Goal: Task Accomplishment & Management: Use online tool/utility

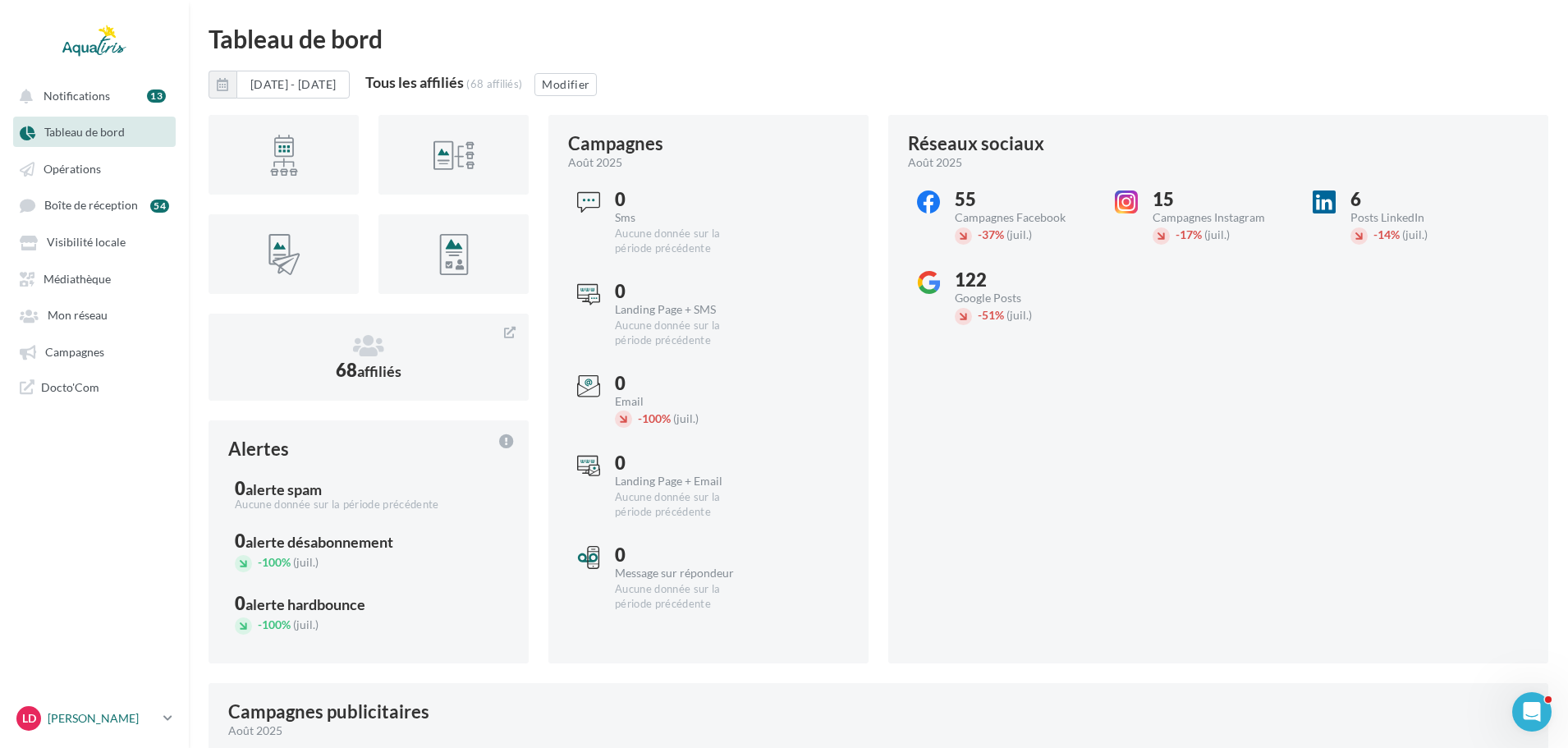
click at [152, 713] on p "[PERSON_NAME]" at bounding box center [102, 719] width 109 height 17
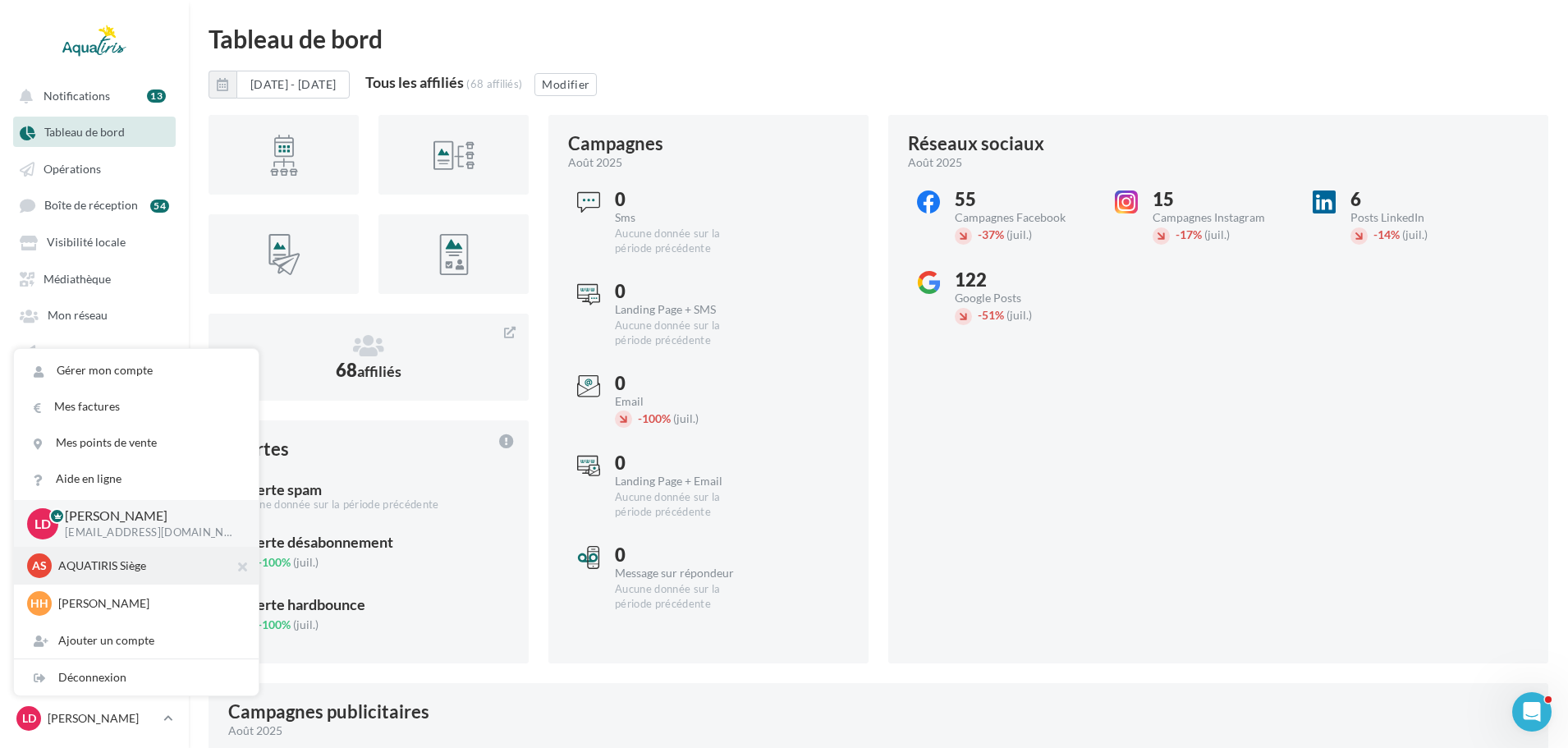
click at [132, 568] on p "AQUATIRIS Siège" at bounding box center [148, 566] width 181 height 17
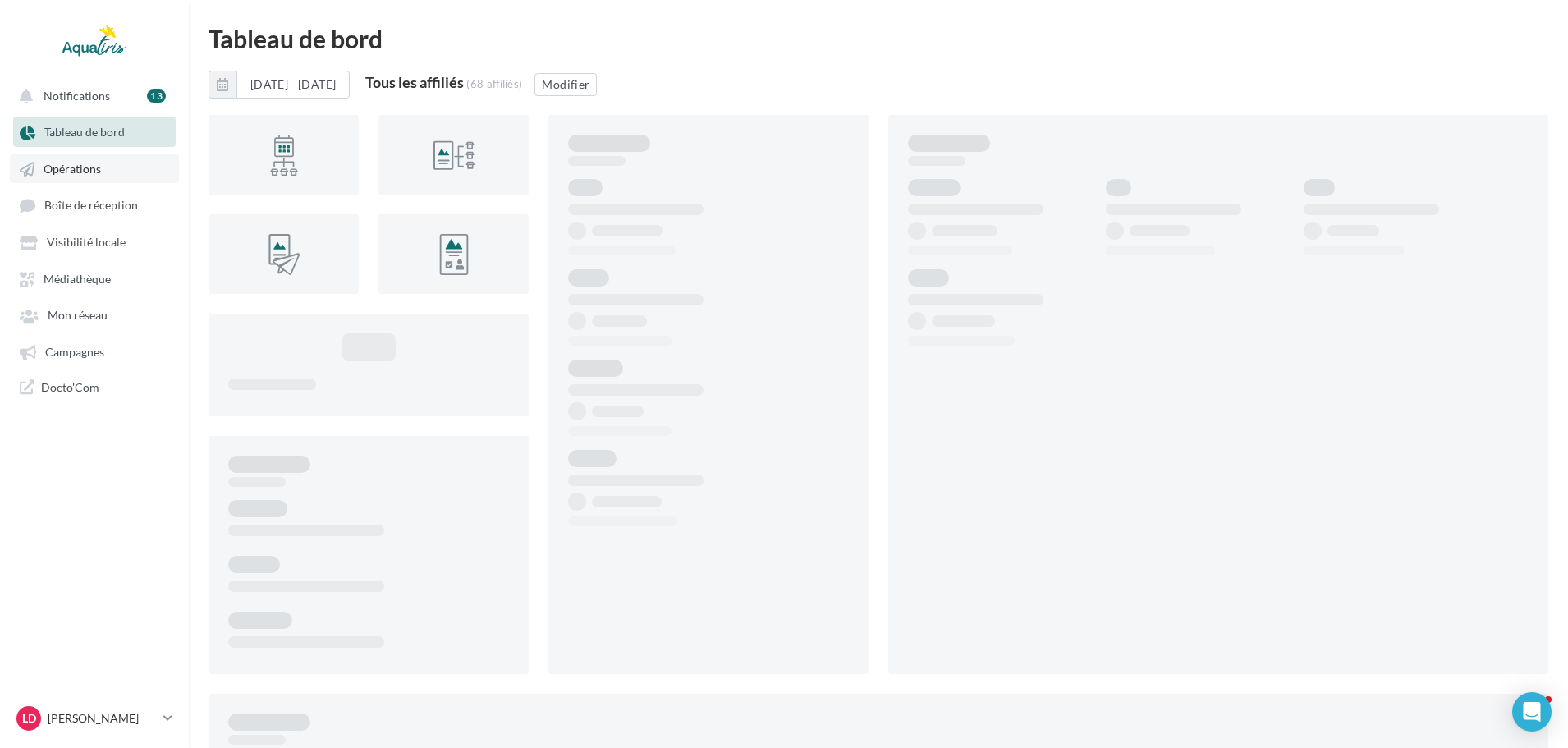
click at [93, 170] on span "Opérations" at bounding box center [72, 168] width 58 height 14
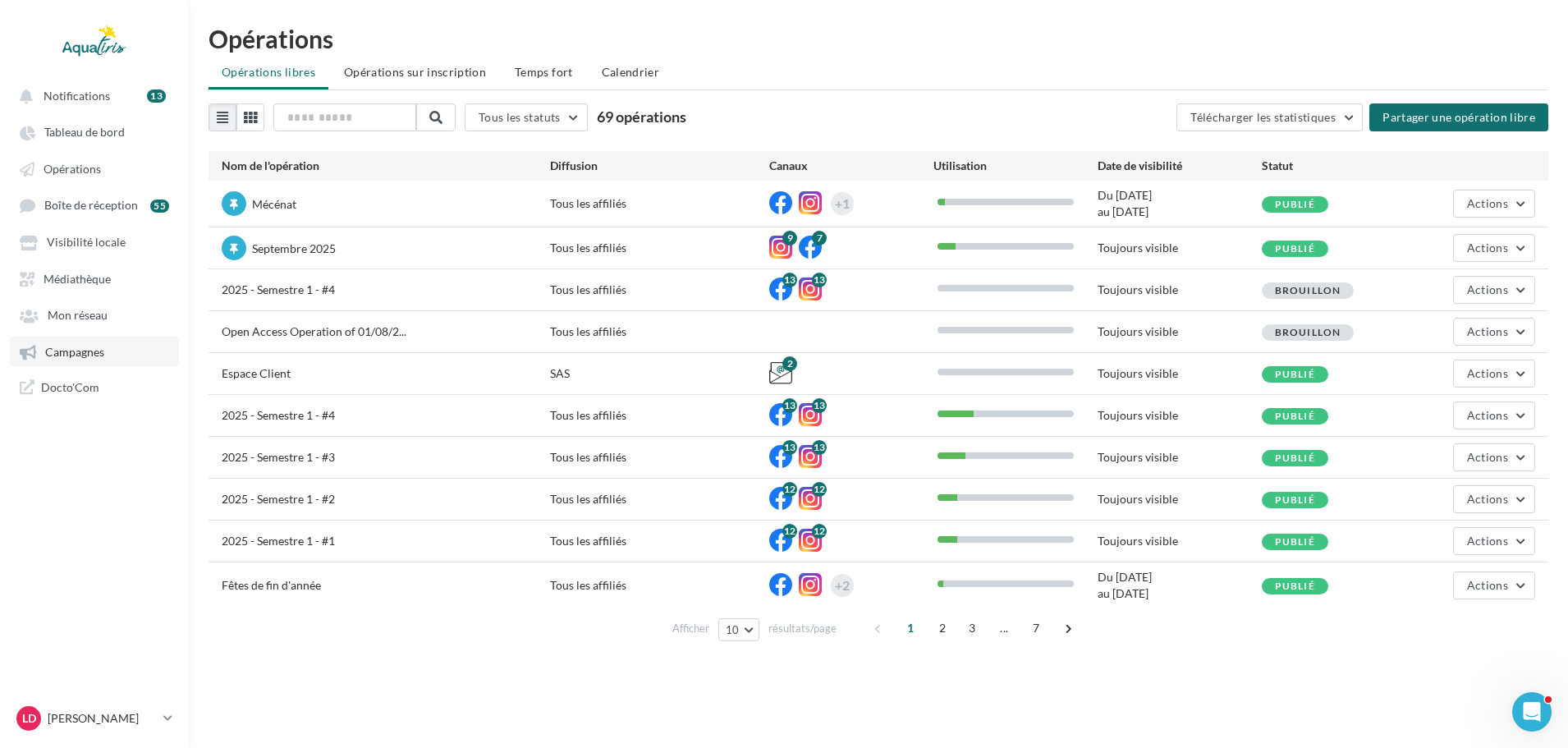
click at [50, 352] on span "Campagnes" at bounding box center [74, 352] width 59 height 14
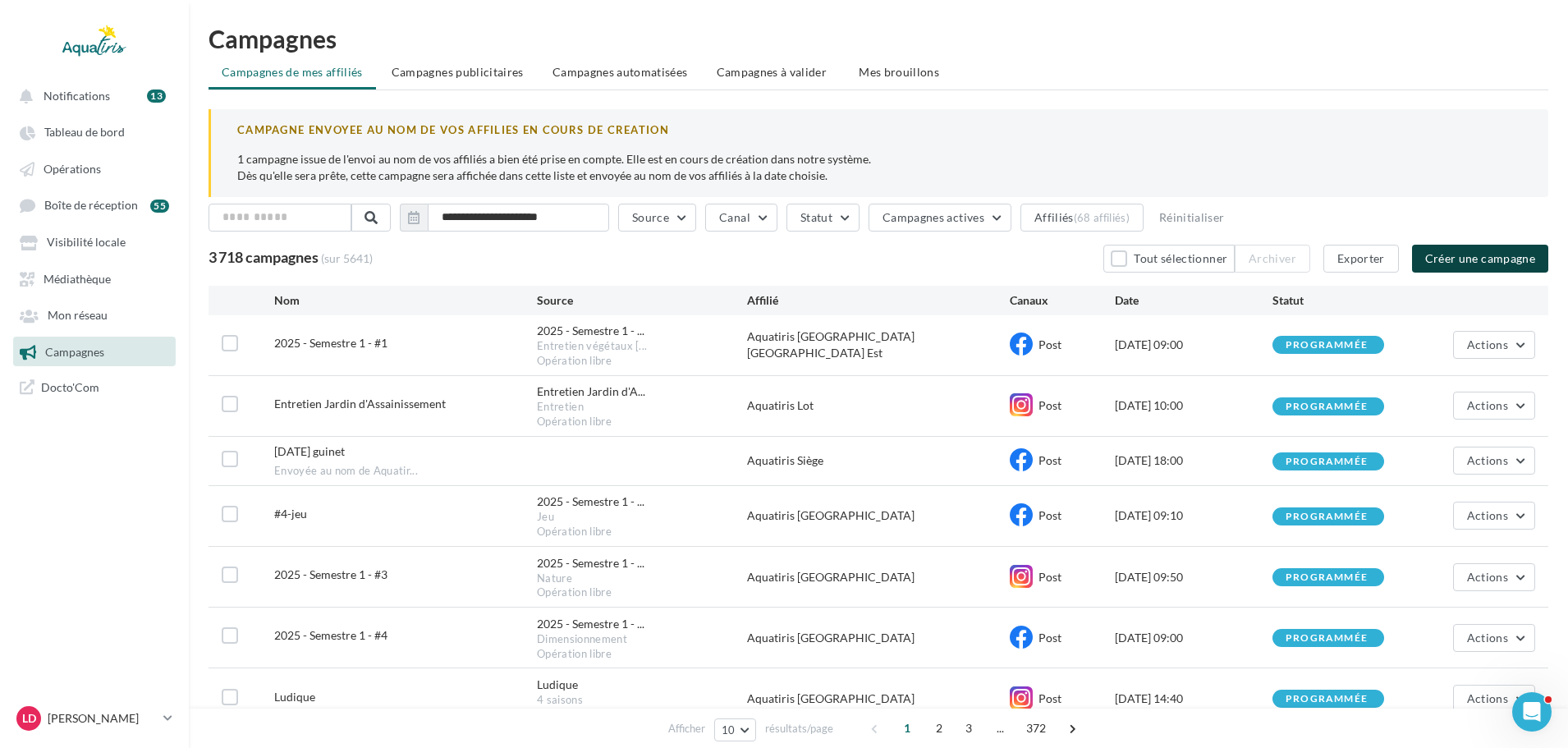
click at [1491, 245] on button "Créer une campagne" at bounding box center [1480, 258] width 136 height 28
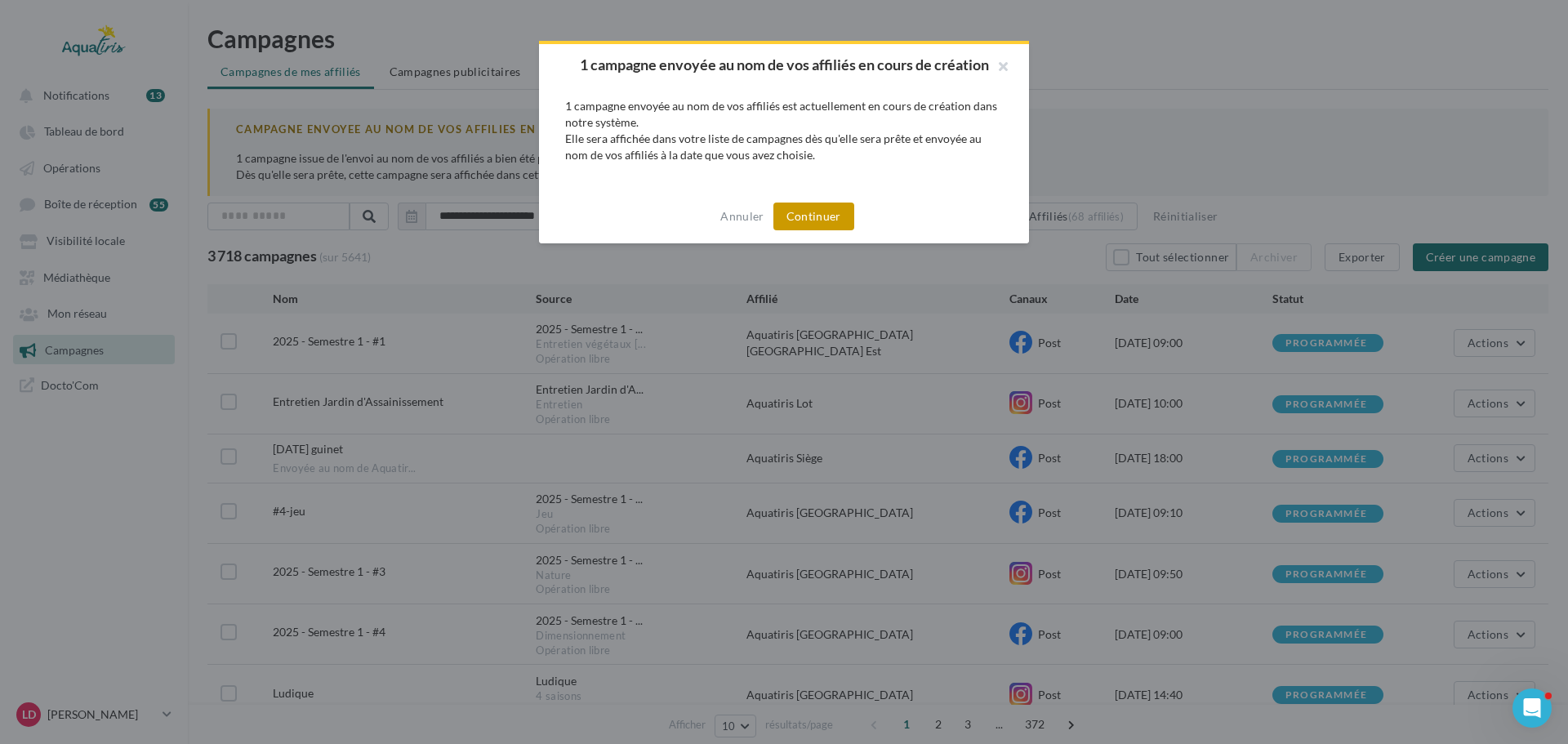
click at [830, 228] on button "Continuer" at bounding box center [813, 216] width 80 height 27
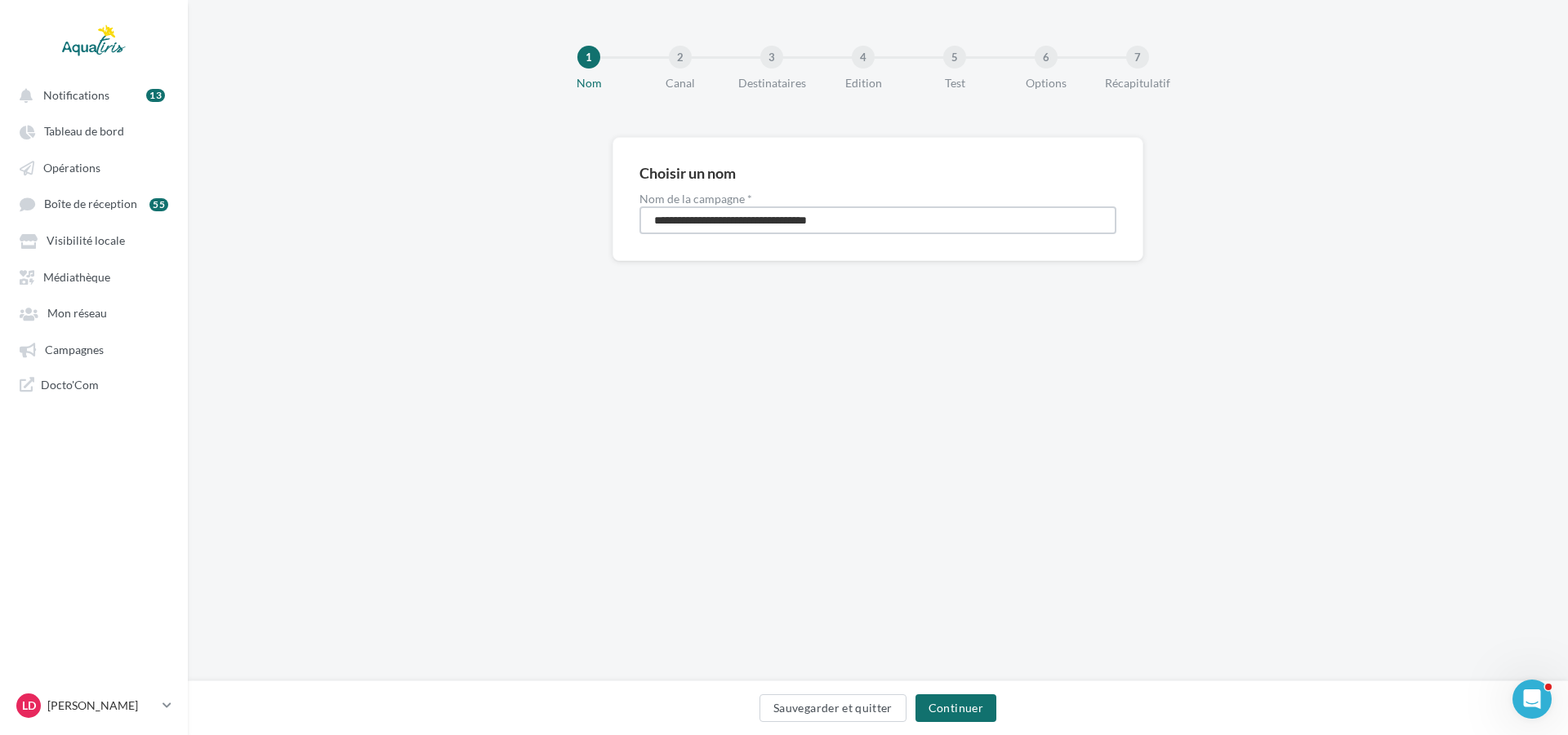
drag, startPoint x: 881, startPoint y: 229, endPoint x: 506, endPoint y: 197, distance: 376.4
click at [506, 197] on div "**********" at bounding box center [877, 225] width 1380 height 176
type input "*******"
click at [957, 695] on button "Continuer" at bounding box center [955, 708] width 80 height 27
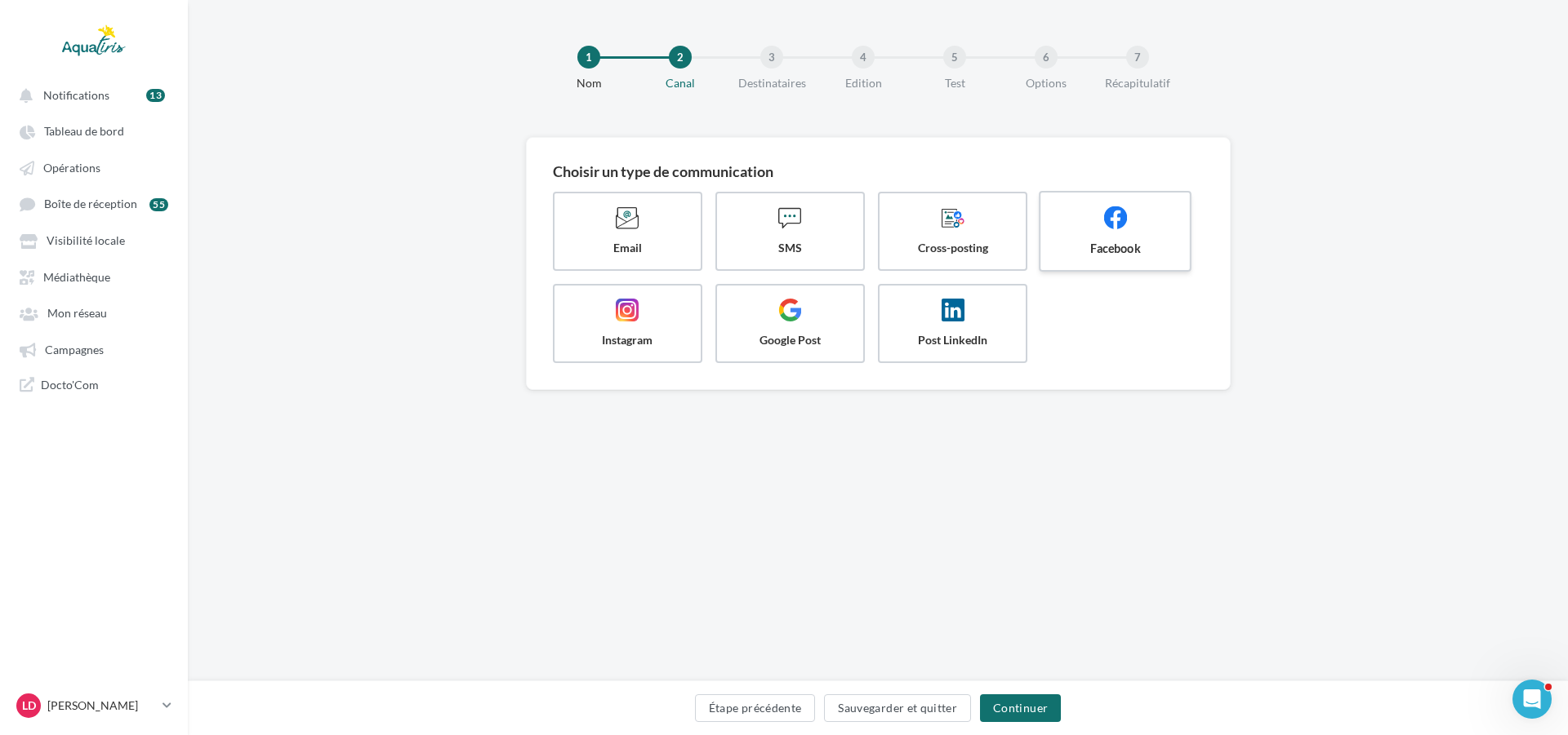
click at [1110, 246] on span "Facebook" at bounding box center [1115, 249] width 123 height 17
